Goal: Browse casually: Explore the website without a specific task or goal

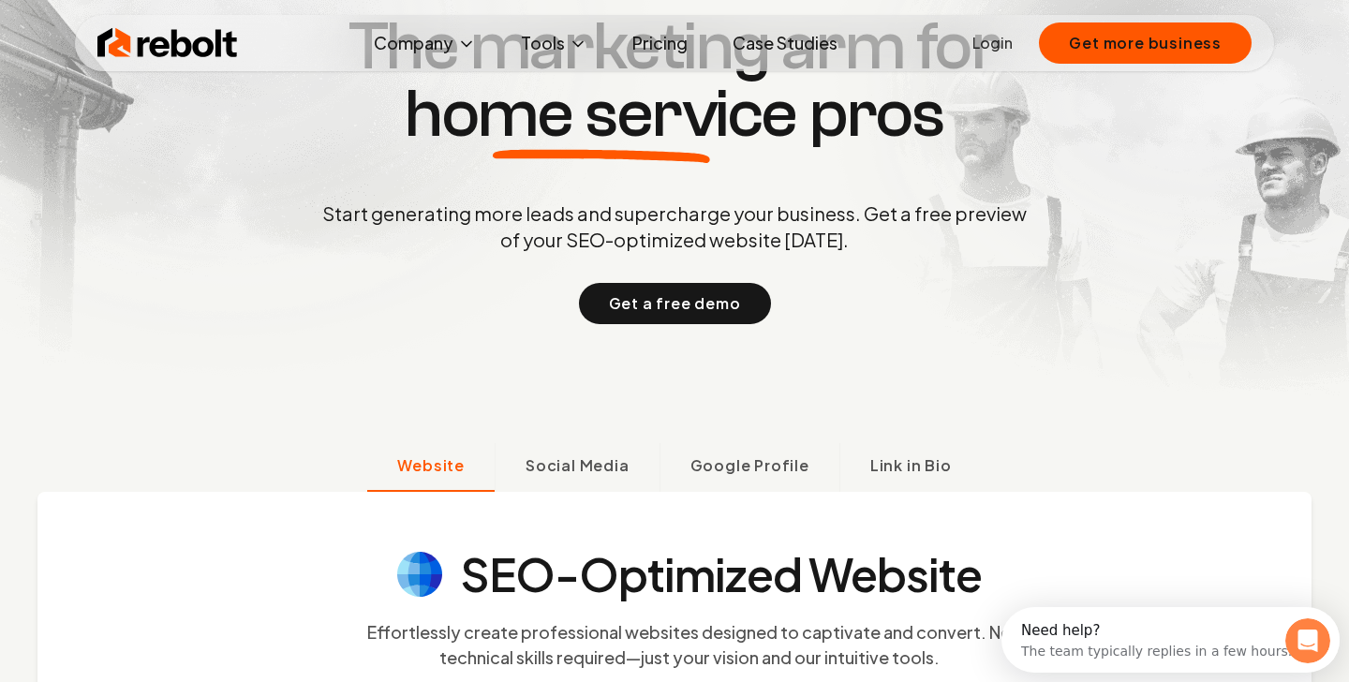
scroll to position [204, 0]
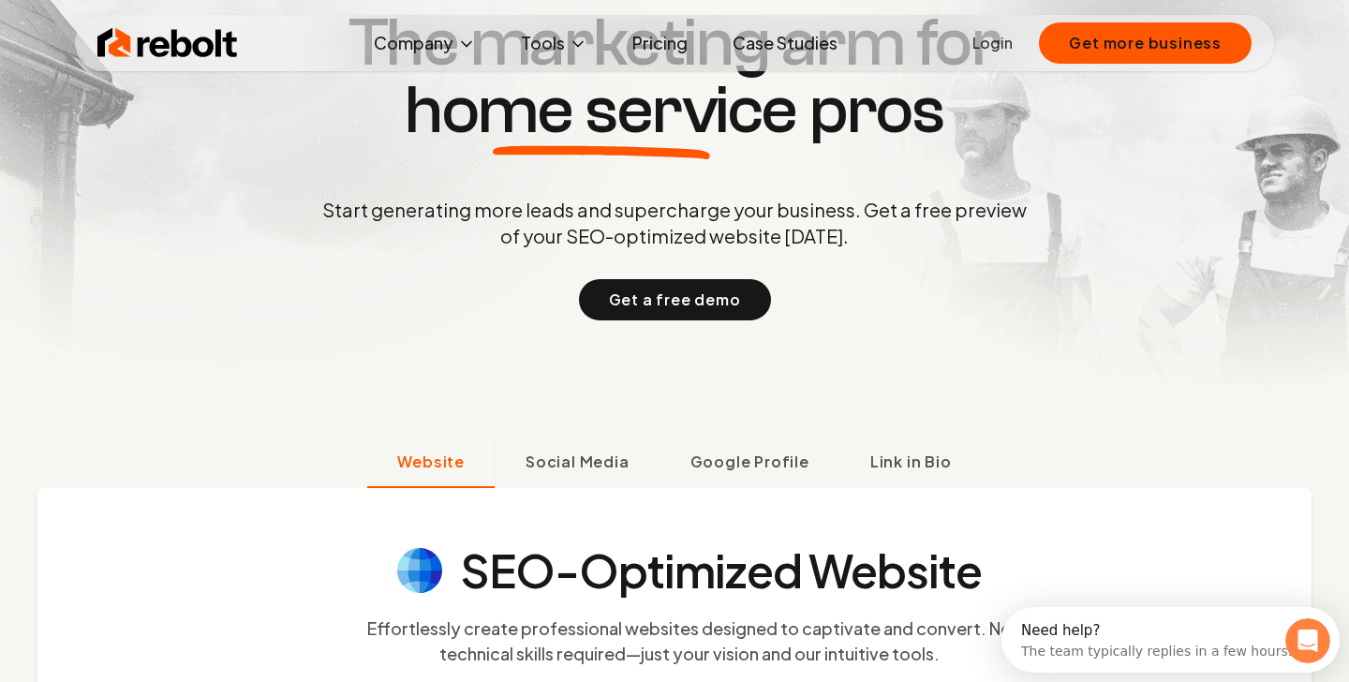
click at [653, 238] on p "Start generating more leads and supercharge your business. Get a free preview o…" at bounding box center [675, 223] width 712 height 52
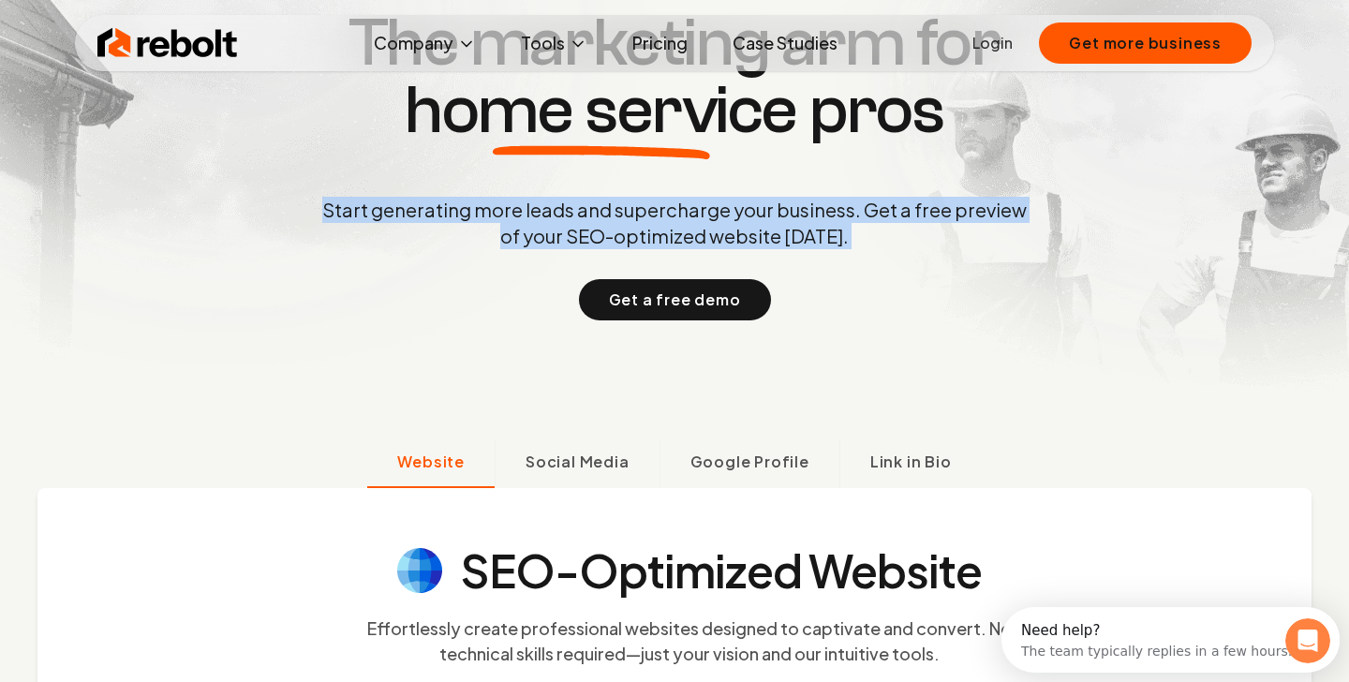
click at [653, 238] on p "Start generating more leads and supercharge your business. Get a free preview o…" at bounding box center [675, 223] width 712 height 52
click at [664, 234] on p "Start generating more leads and supercharge your business. Get a free preview o…" at bounding box center [675, 223] width 712 height 52
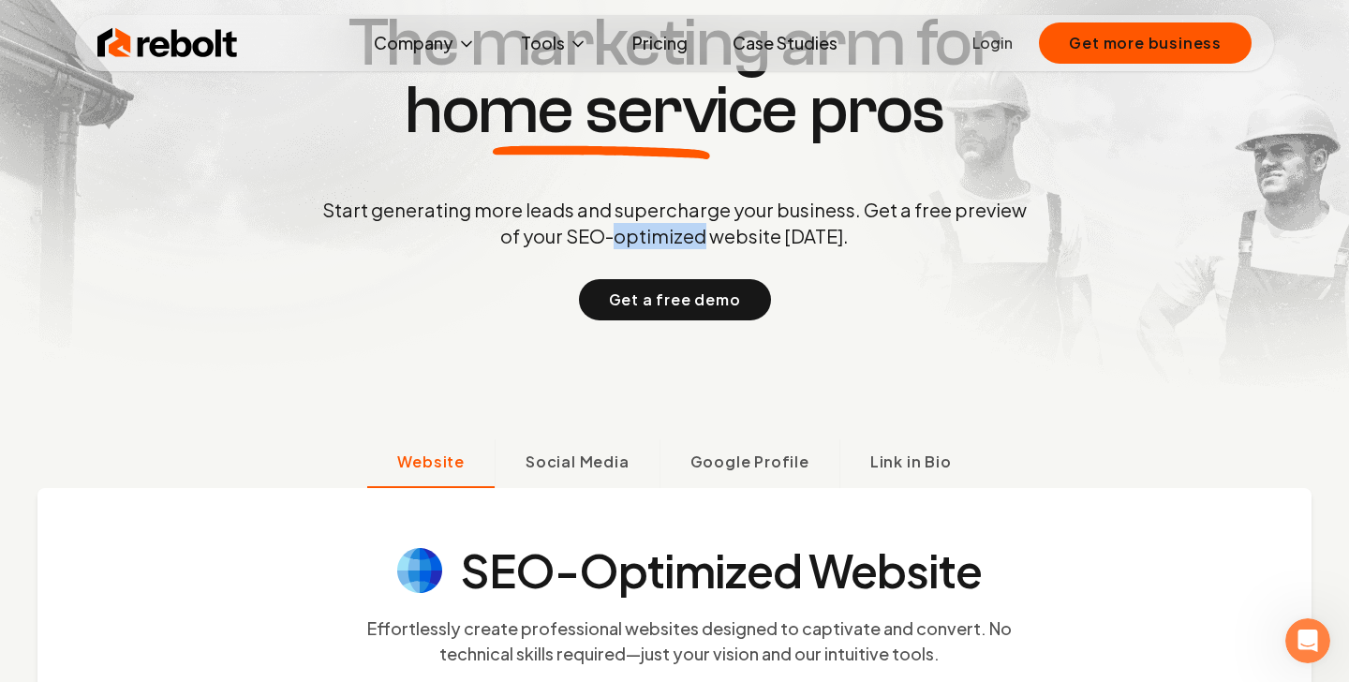
click at [664, 234] on p "Start generating more leads and supercharge your business. Get a free preview o…" at bounding box center [675, 223] width 712 height 52
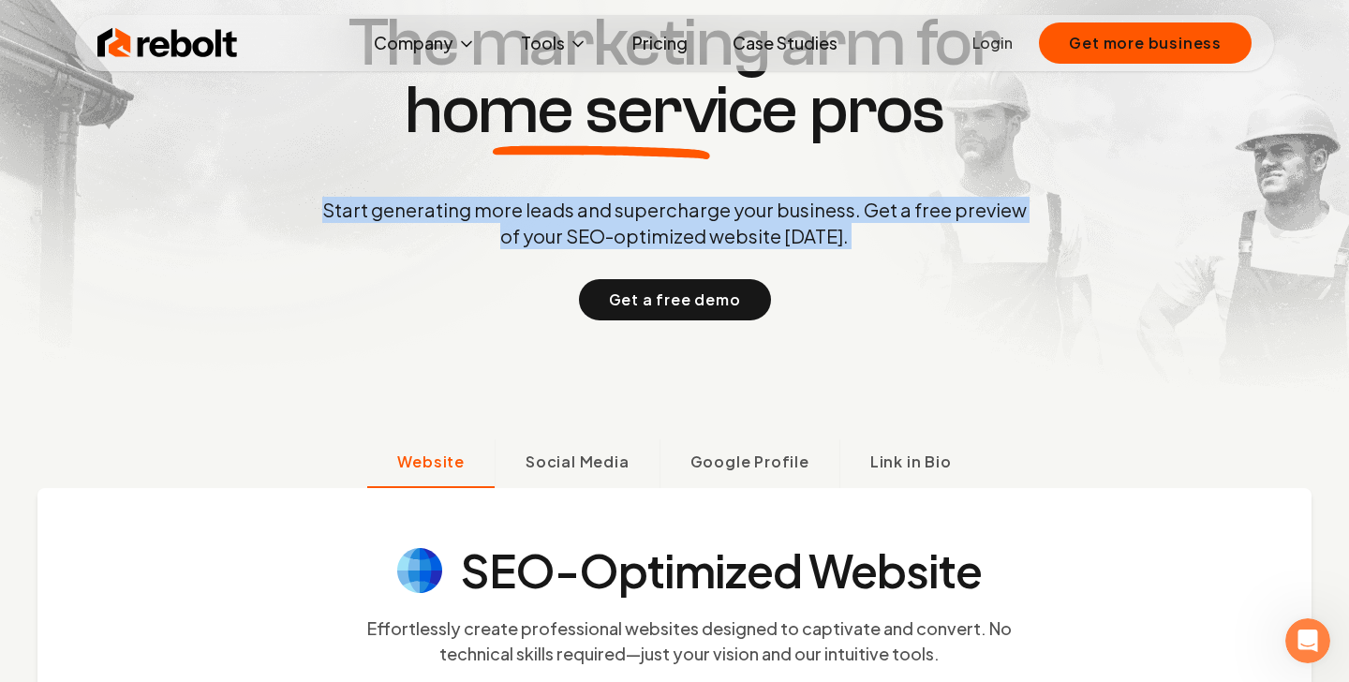
click at [664, 234] on p "Start generating more leads and supercharge your business. Get a free preview o…" at bounding box center [675, 223] width 712 height 52
click at [676, 236] on p "Start generating more leads and supercharge your business. Get a free preview o…" at bounding box center [675, 223] width 712 height 52
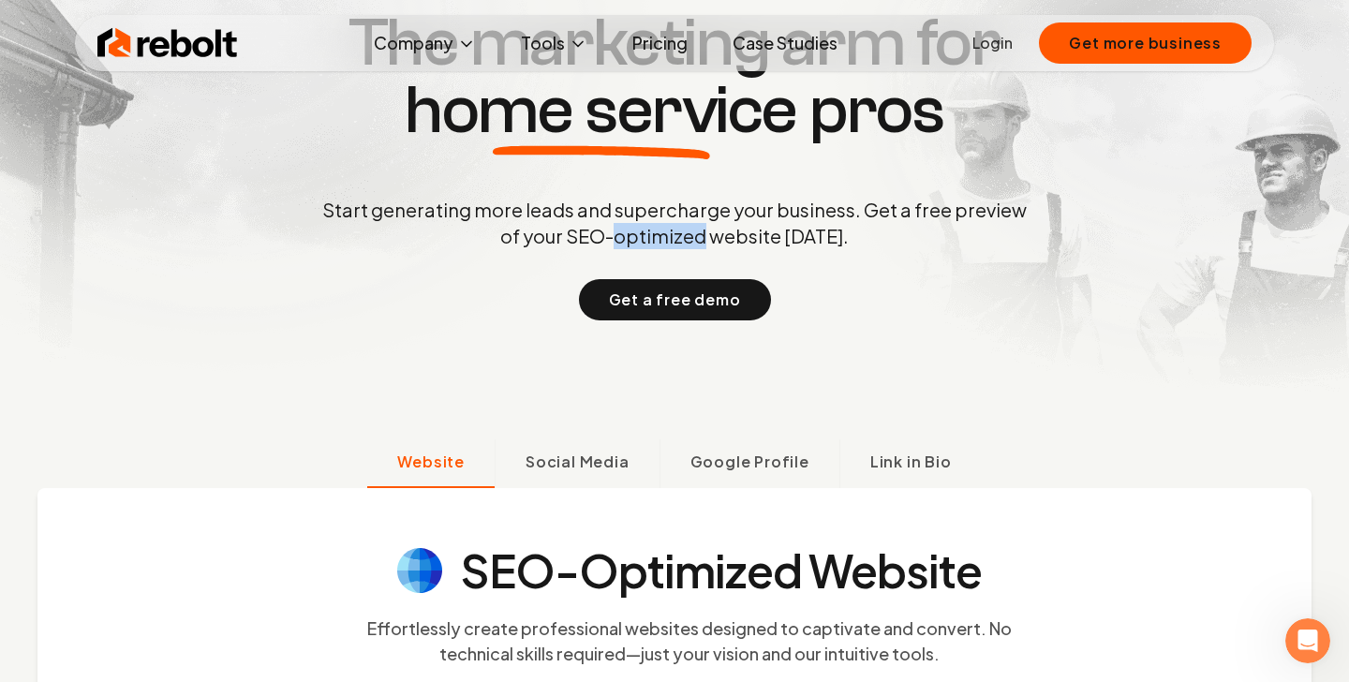
click at [676, 236] on p "Start generating more leads and supercharge your business. Get a free preview o…" at bounding box center [675, 223] width 712 height 52
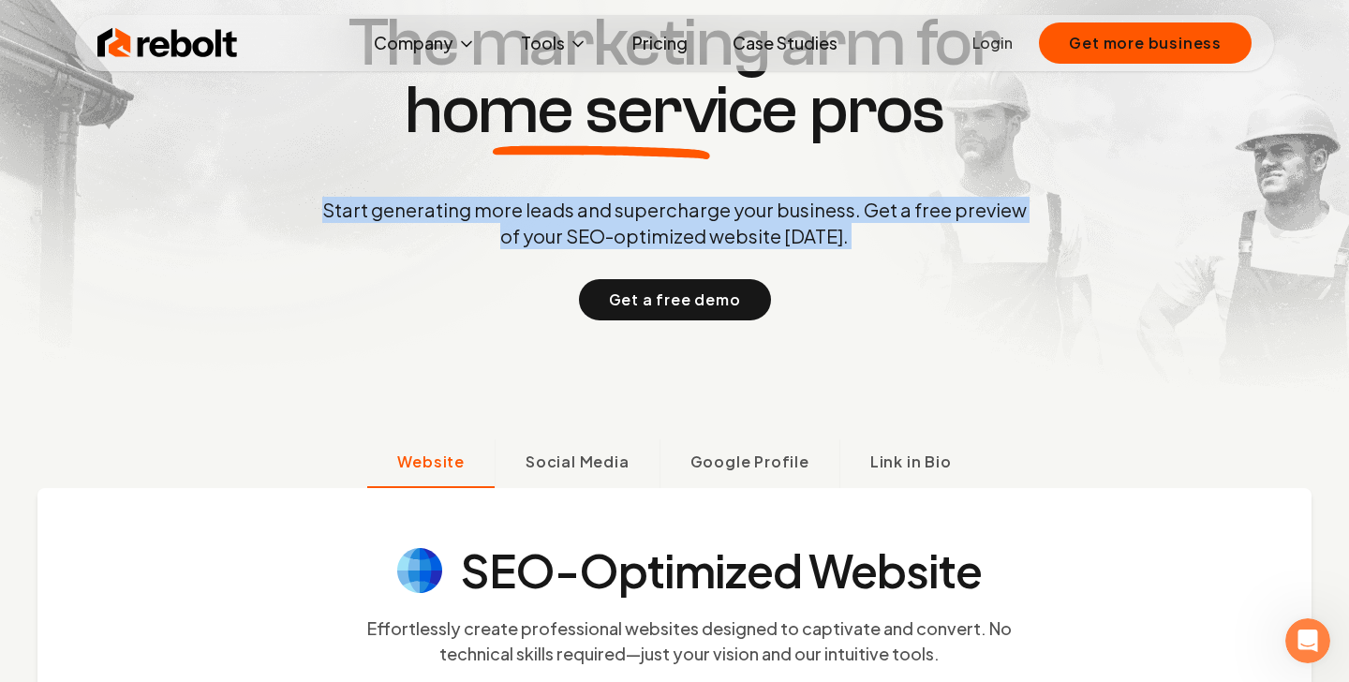
click at [676, 236] on p "Start generating more leads and supercharge your business. Get a free preview o…" at bounding box center [675, 223] width 712 height 52
click at [703, 236] on p "Start generating more leads and supercharge your business. Get a free preview o…" at bounding box center [675, 223] width 712 height 52
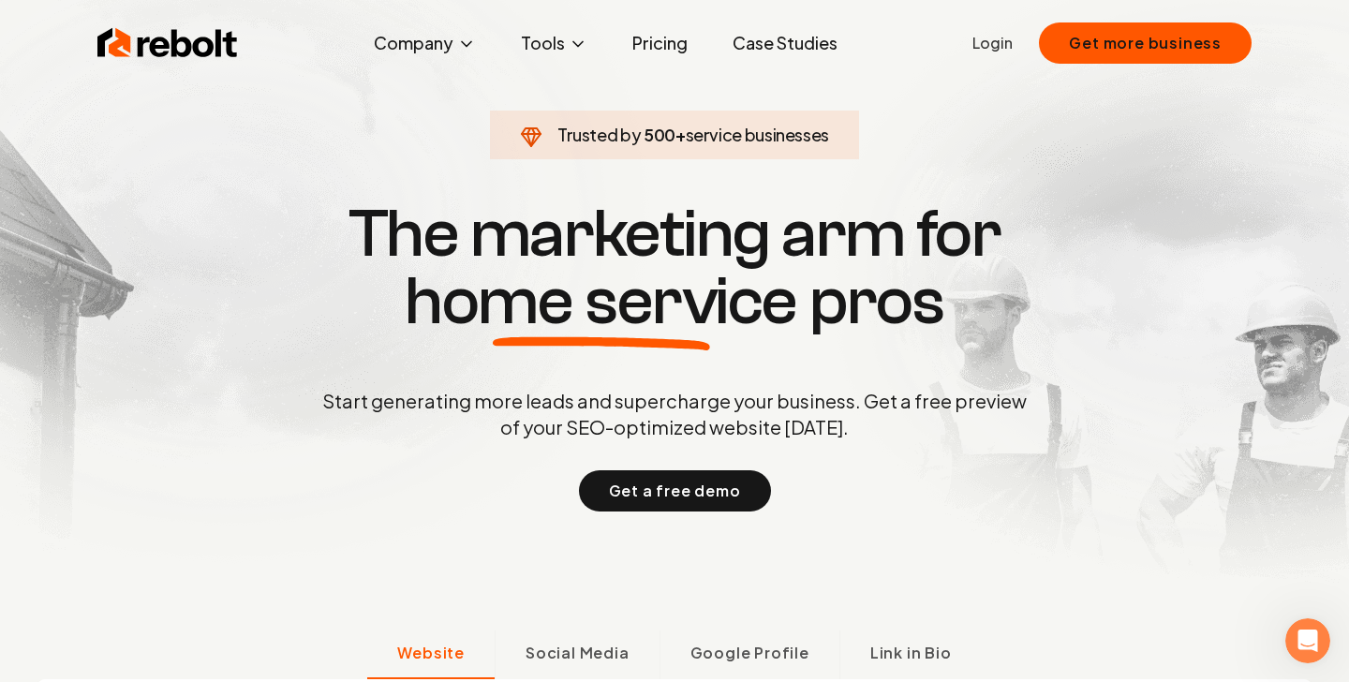
scroll to position [5, 0]
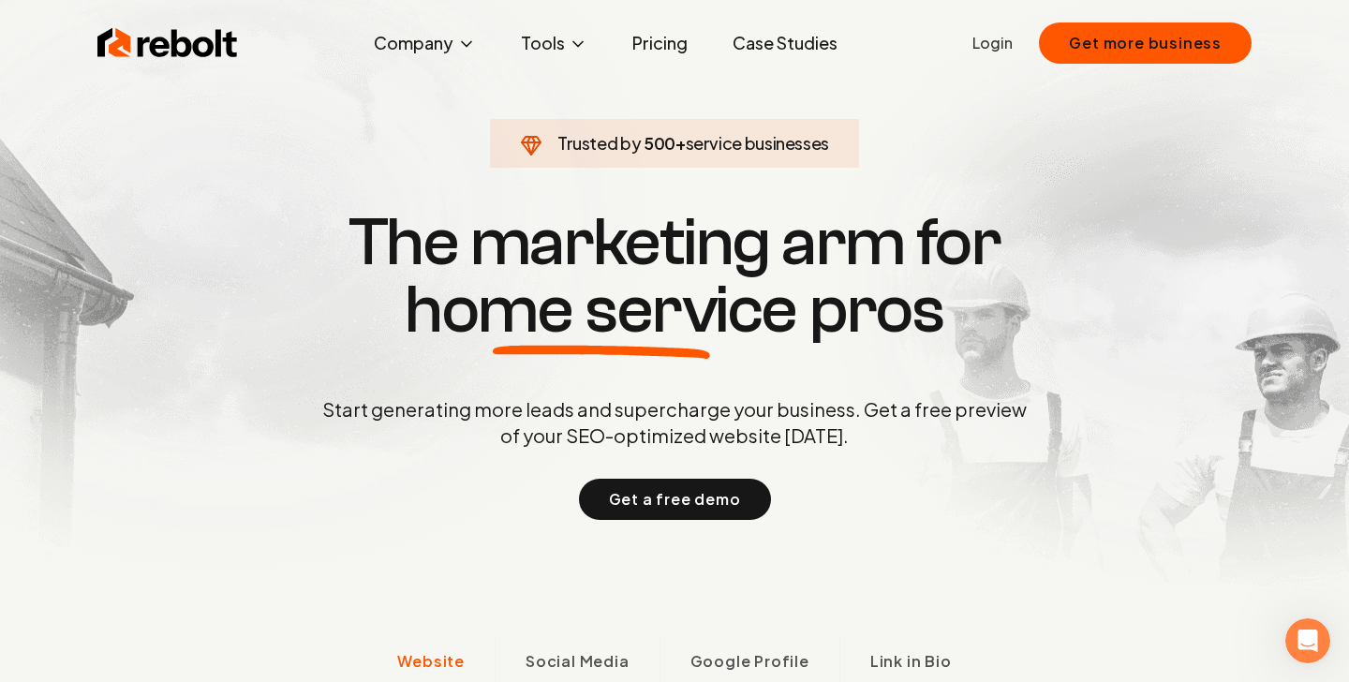
click at [583, 257] on h1 "The marketing arm for home service pros" at bounding box center [674, 276] width 899 height 135
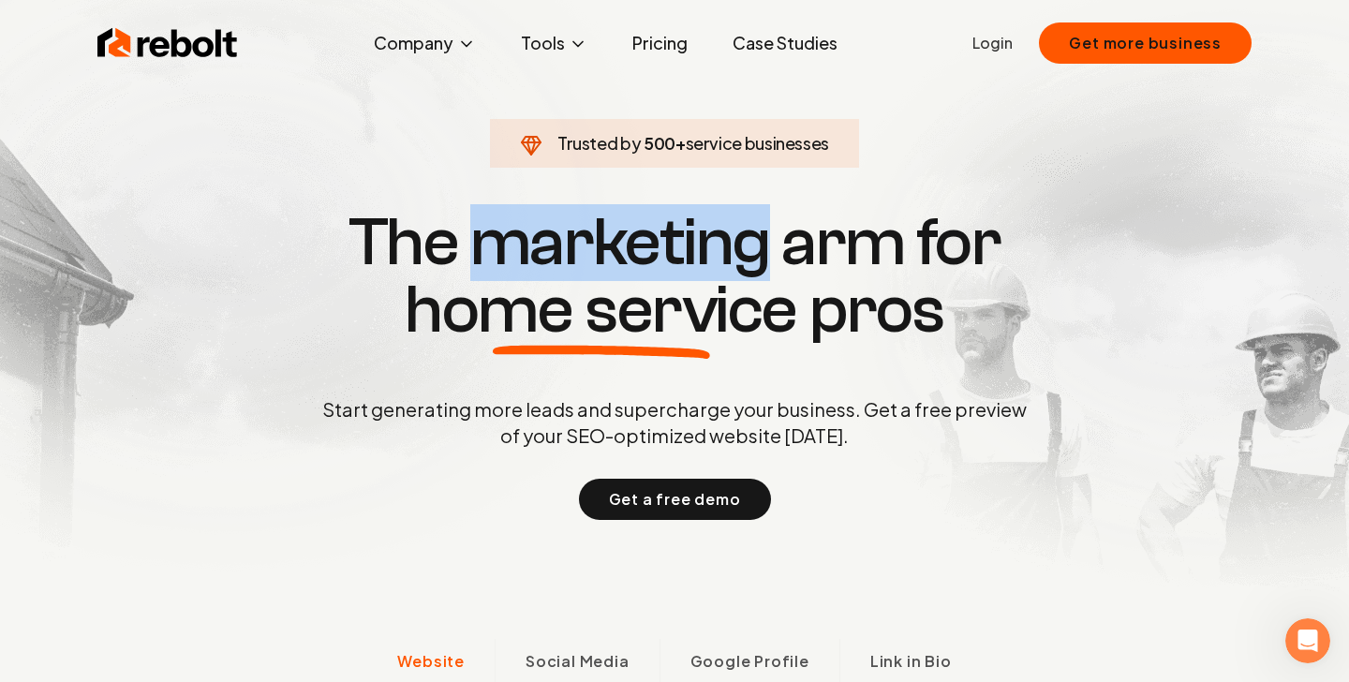
click at [583, 257] on h1 "The marketing arm for home service pros" at bounding box center [674, 276] width 899 height 135
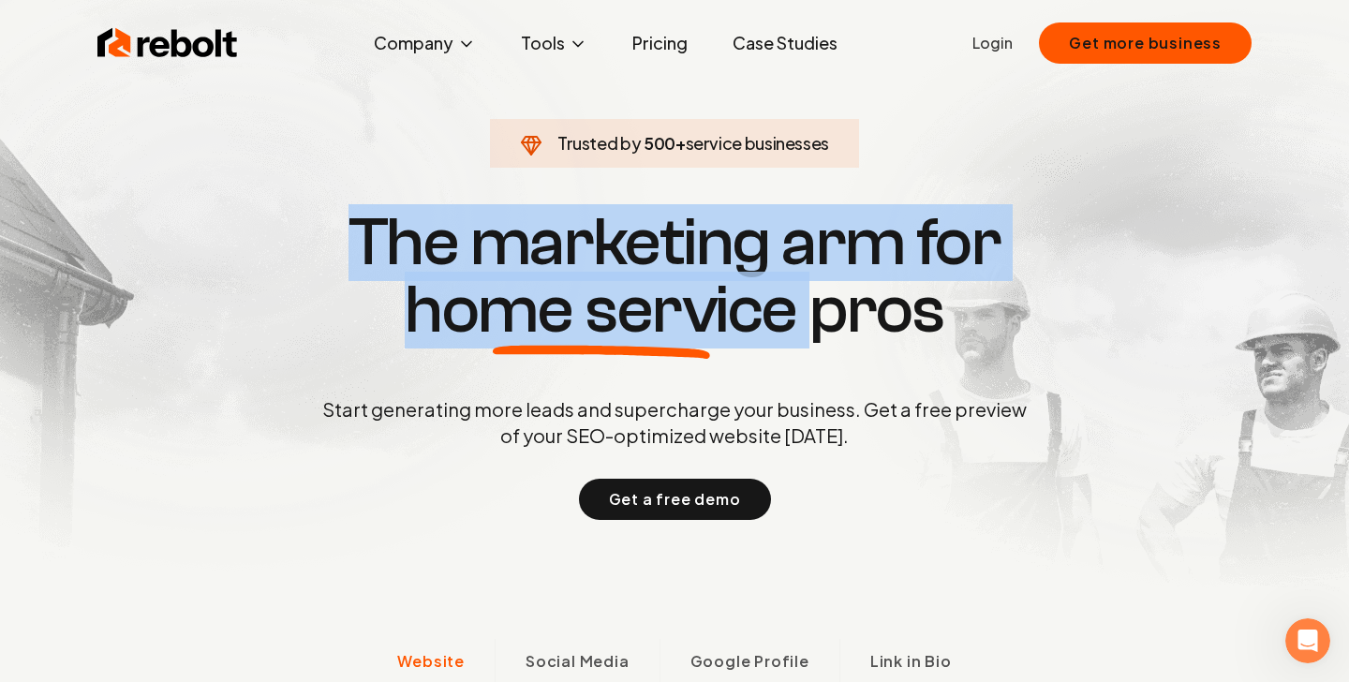
click at [583, 257] on h1 "The marketing arm for home service pros" at bounding box center [674, 276] width 899 height 135
click at [639, 265] on h1 "The marketing arm for home service pros" at bounding box center [674, 276] width 899 height 135
drag, startPoint x: 354, startPoint y: 232, endPoint x: 999, endPoint y: 325, distance: 651.3
click at [999, 325] on h1 "The marketing arm for home service pros" at bounding box center [674, 276] width 899 height 135
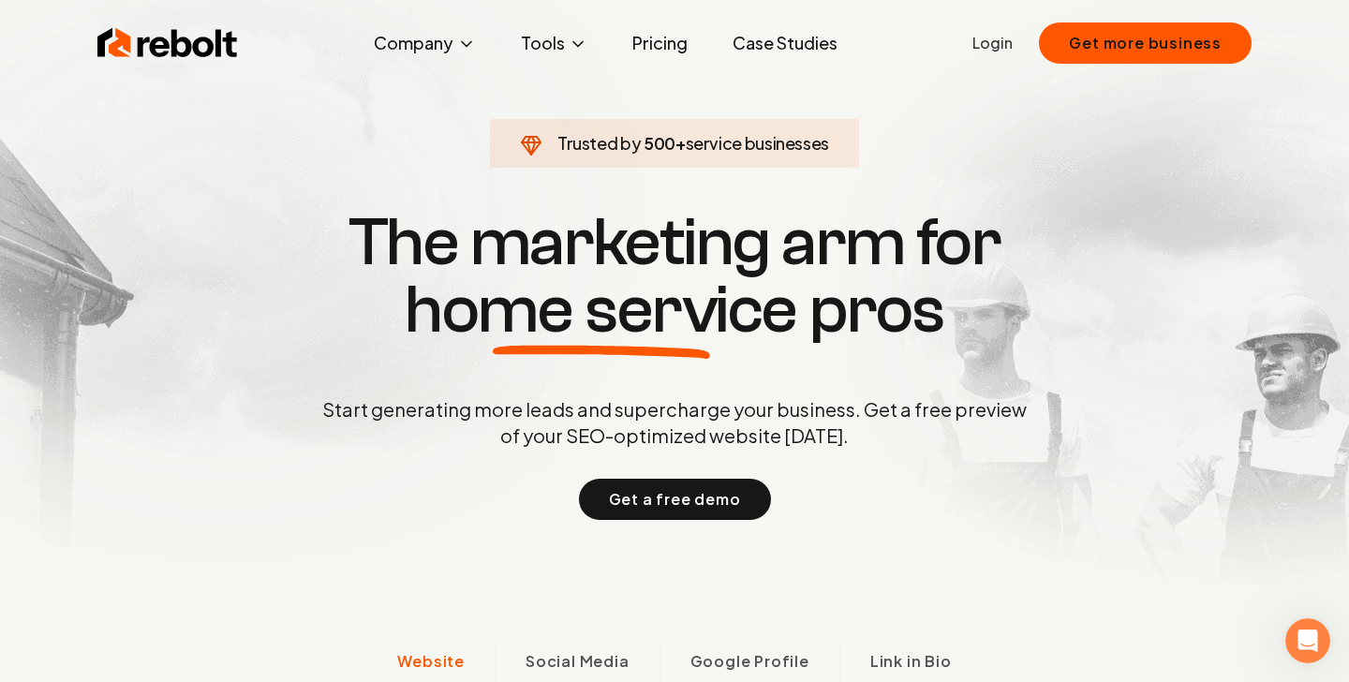
click at [803, 306] on h1 "The marketing arm for home service pros" at bounding box center [674, 276] width 899 height 135
click at [727, 305] on span "home service" at bounding box center [601, 309] width 393 height 67
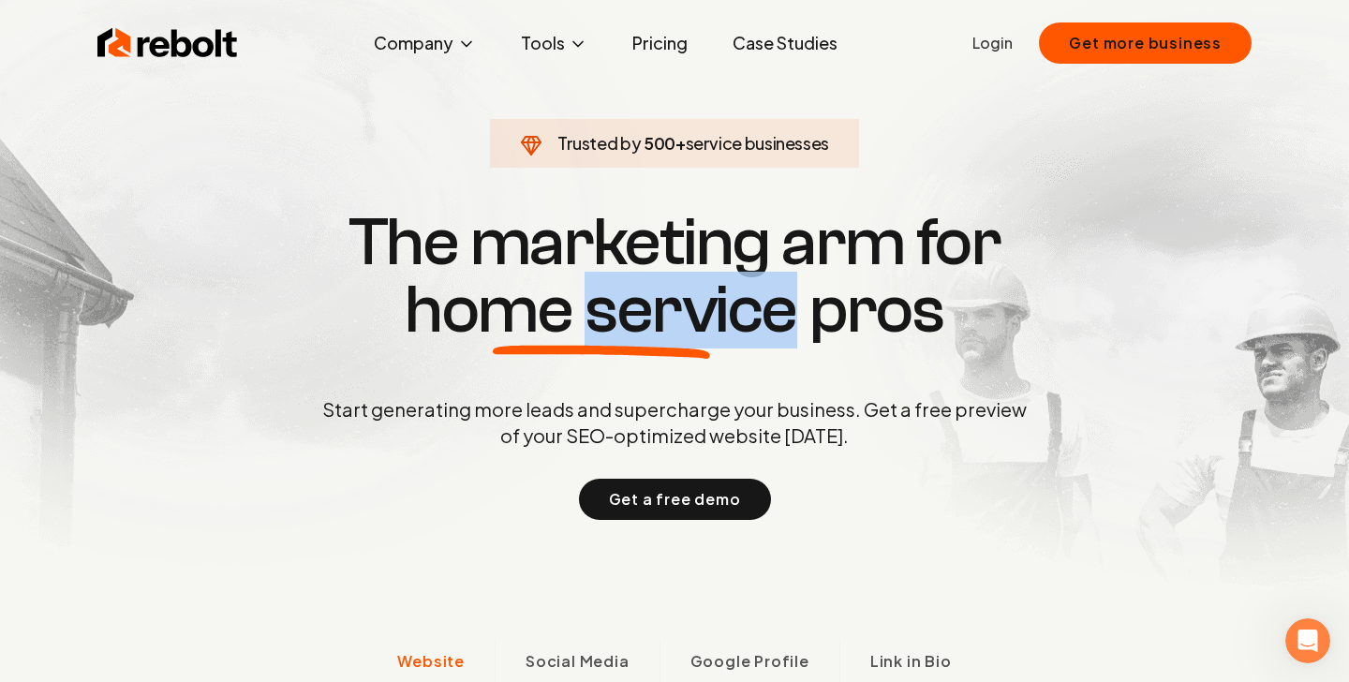
click at [727, 305] on span "home service" at bounding box center [601, 309] width 393 height 67
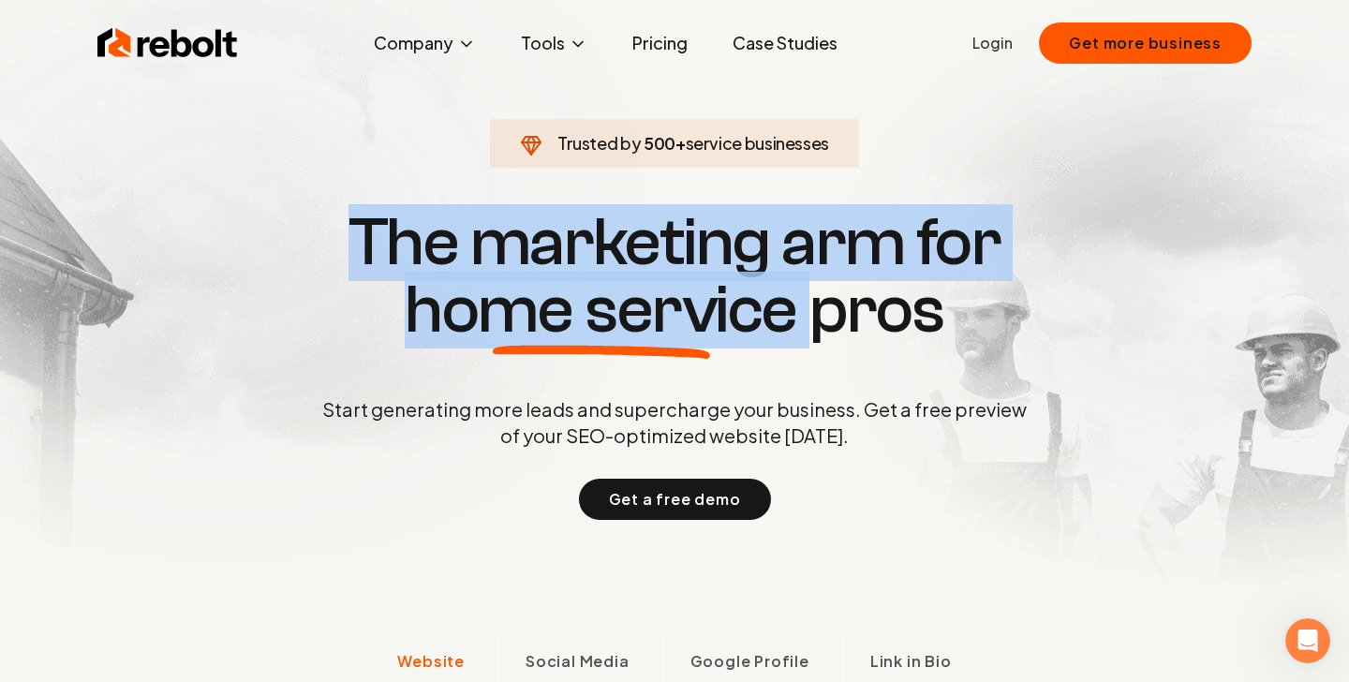
click at [727, 305] on span "home service" at bounding box center [601, 309] width 393 height 67
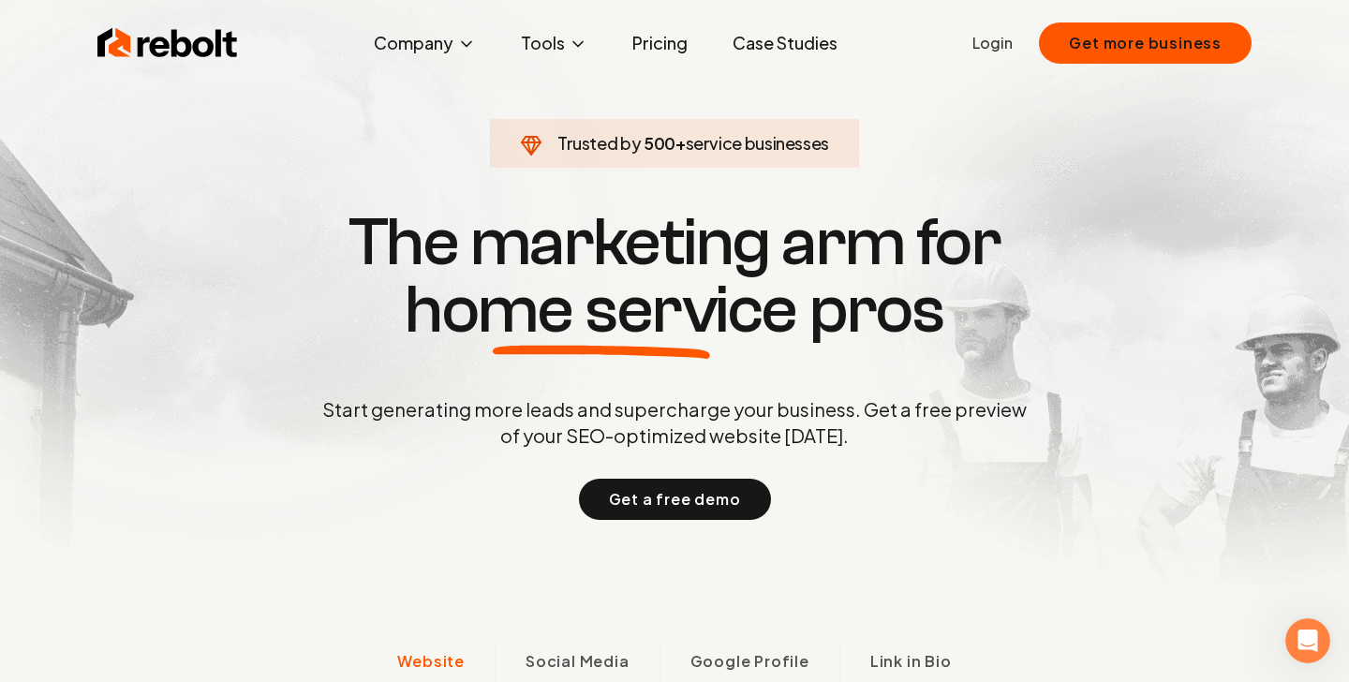
click at [869, 313] on h1 "The marketing arm for home service pros" at bounding box center [674, 276] width 899 height 135
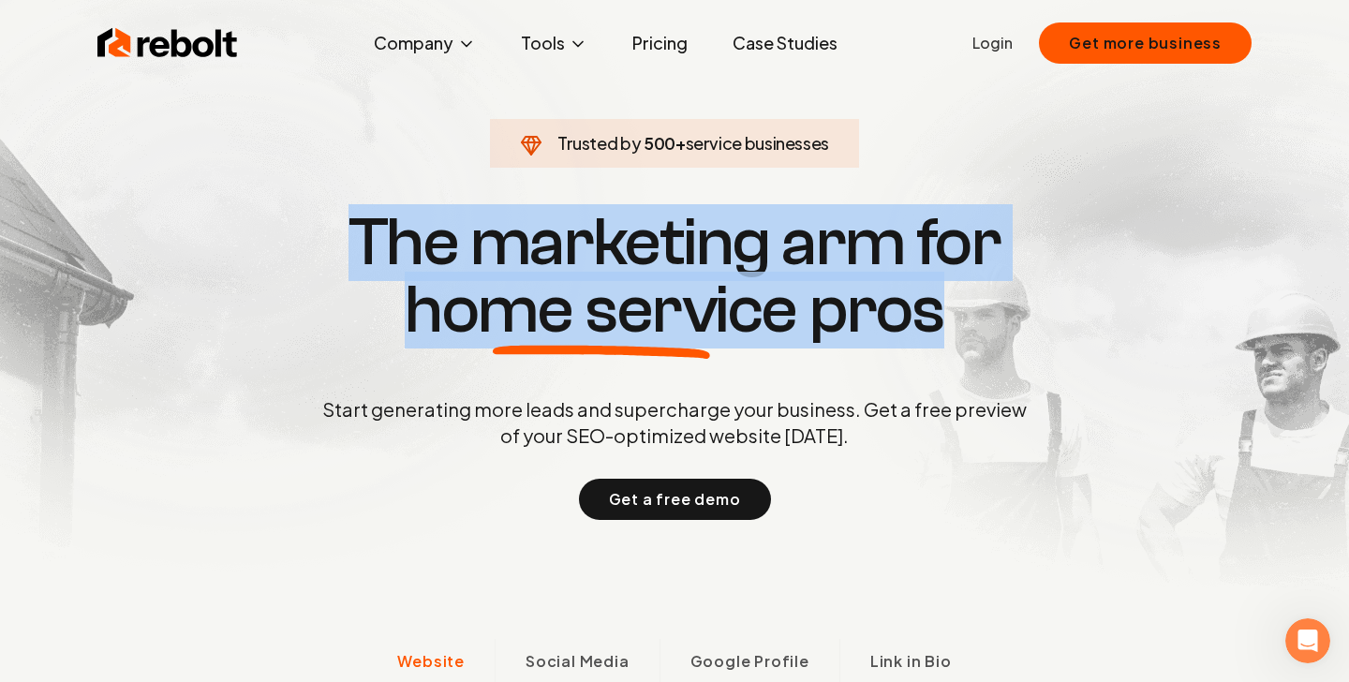
drag, startPoint x: 350, startPoint y: 242, endPoint x: 1079, endPoint y: 361, distance: 738.6
click at [1079, 361] on div "Trusted by 500 + service businesses The marketing arm for home service pros Sta…" at bounding box center [674, 362] width 929 height 315
click at [801, 265] on h1 "The marketing arm for home service pros" at bounding box center [674, 276] width 899 height 135
